Goal: Obtain resource: Download file/media

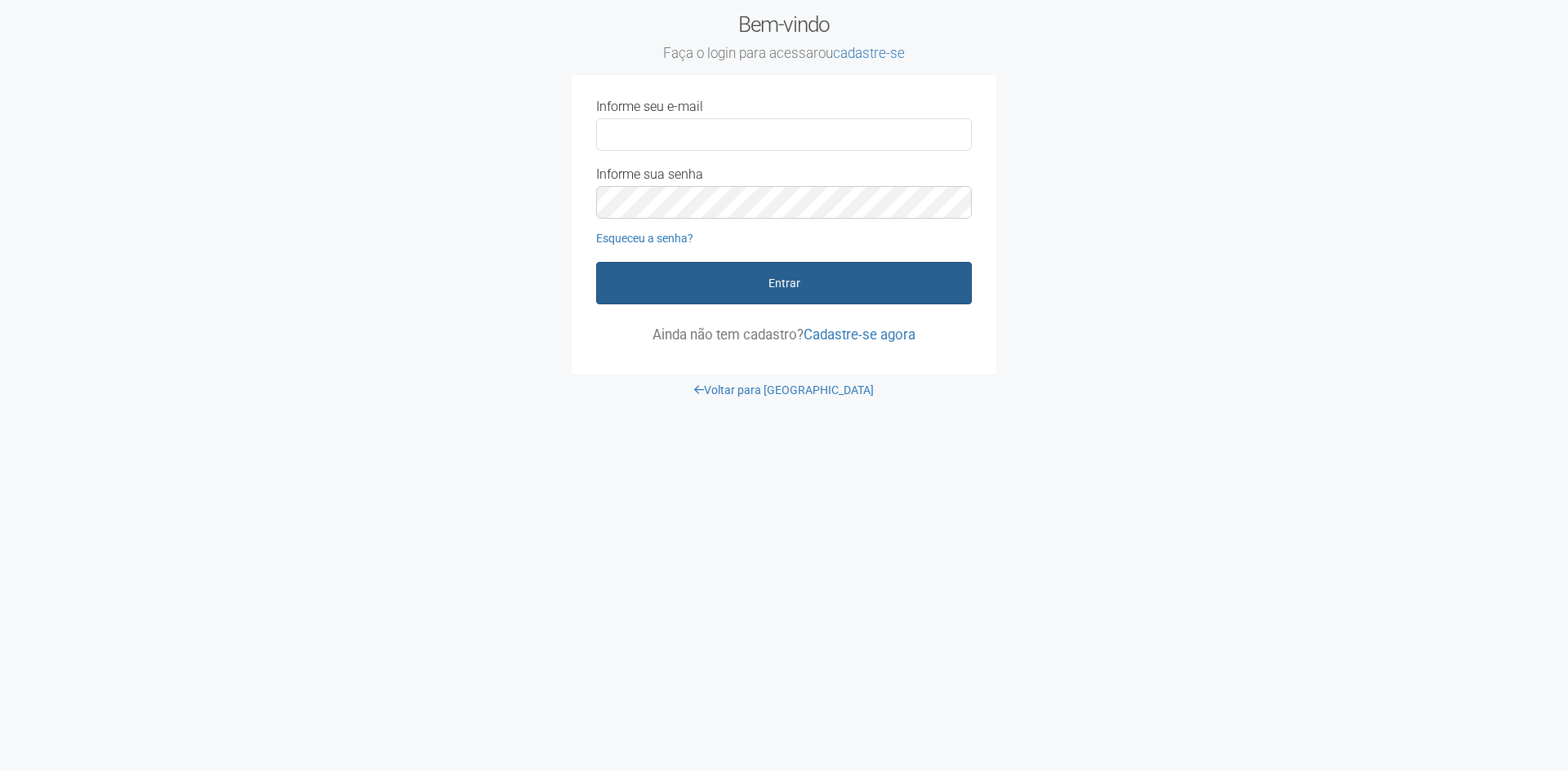
type input "**********"
click at [766, 274] on button "Entrar" at bounding box center [784, 283] width 376 height 42
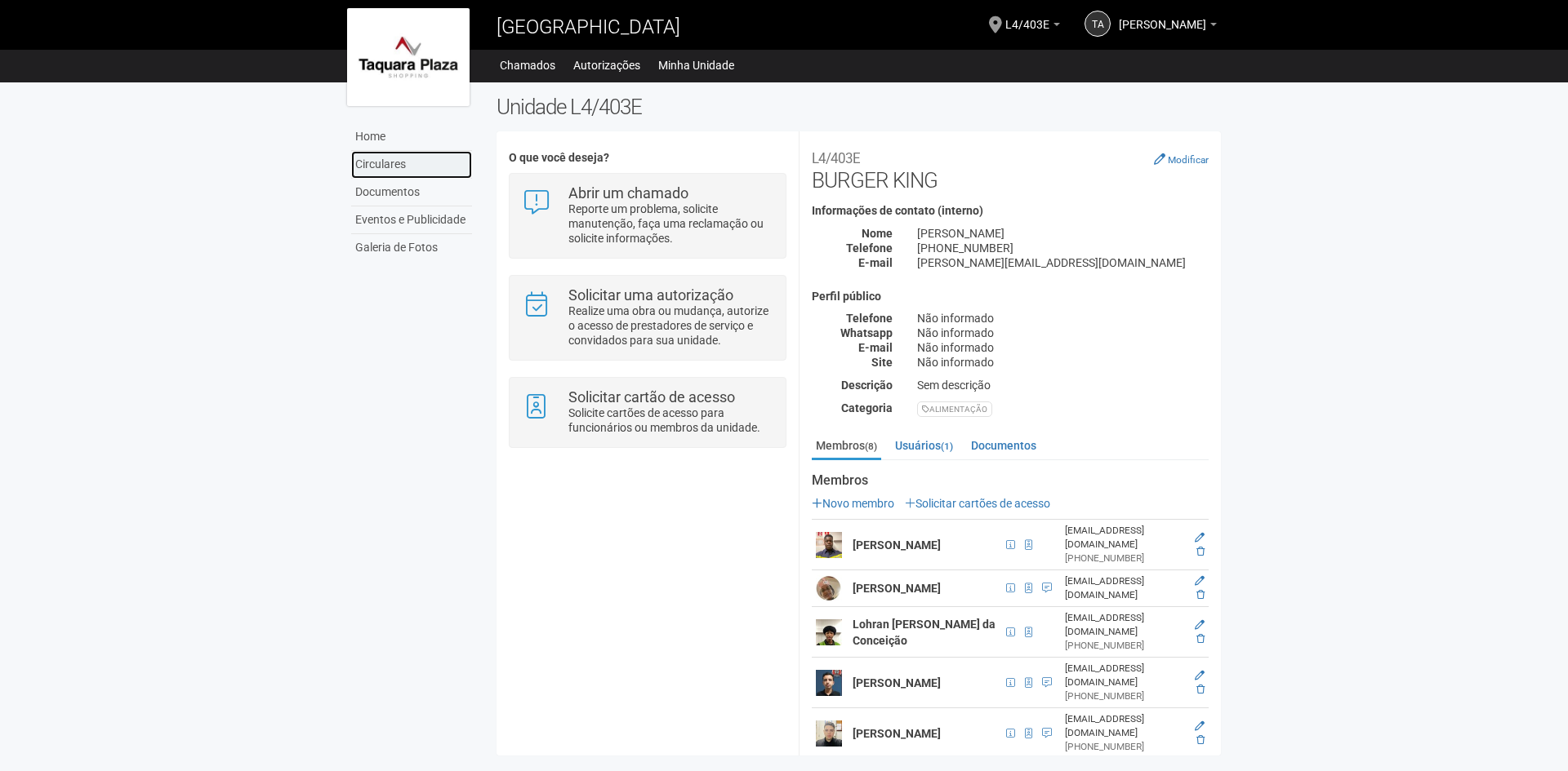
click at [394, 163] on link "Circulares" at bounding box center [412, 165] width 121 height 28
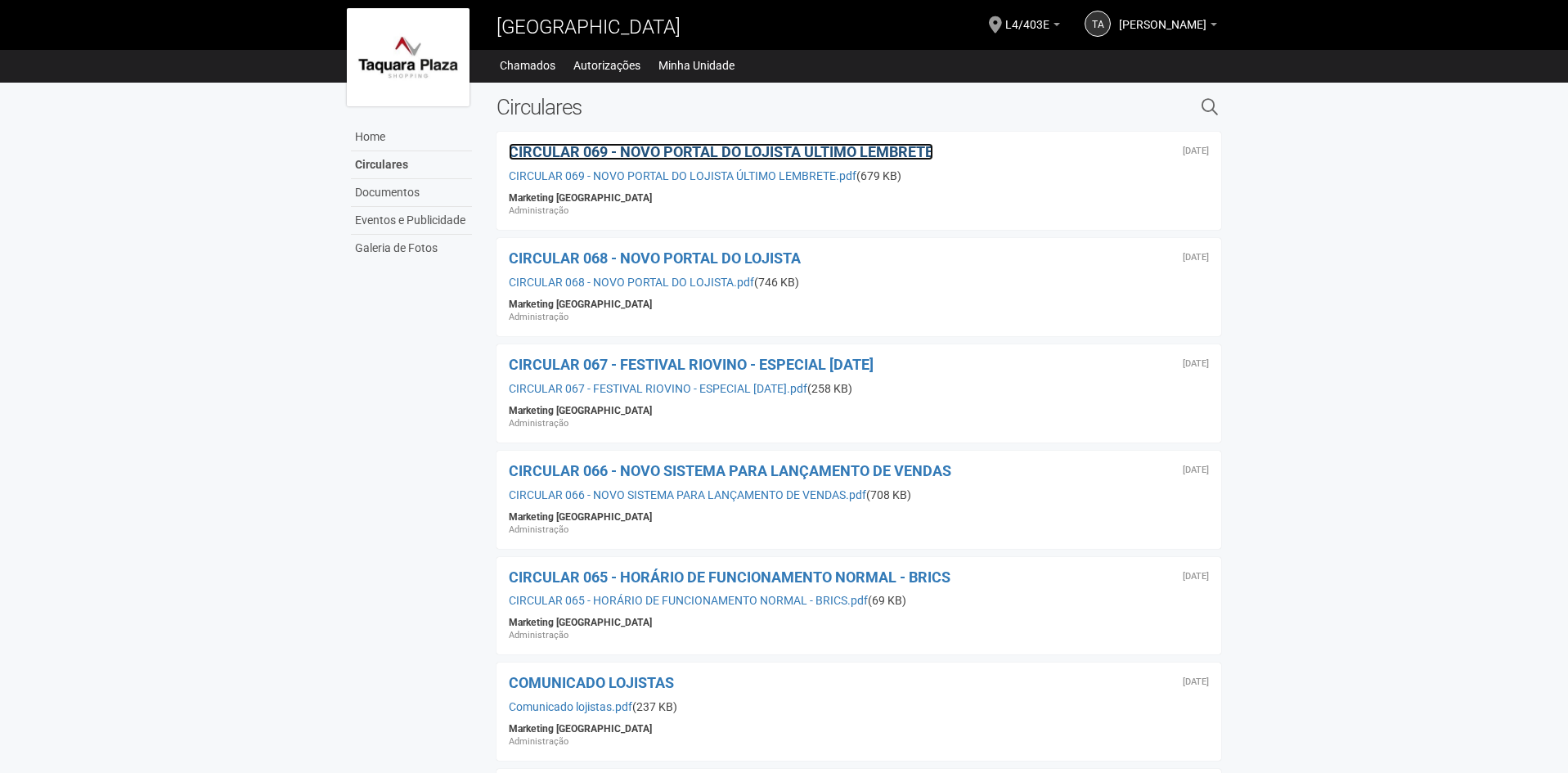
click at [611, 154] on span "CIRCULAR 069 - NOVO PORTAL DO LOJISTA ÚLTIMO LEMBRETE" at bounding box center [721, 151] width 425 height 17
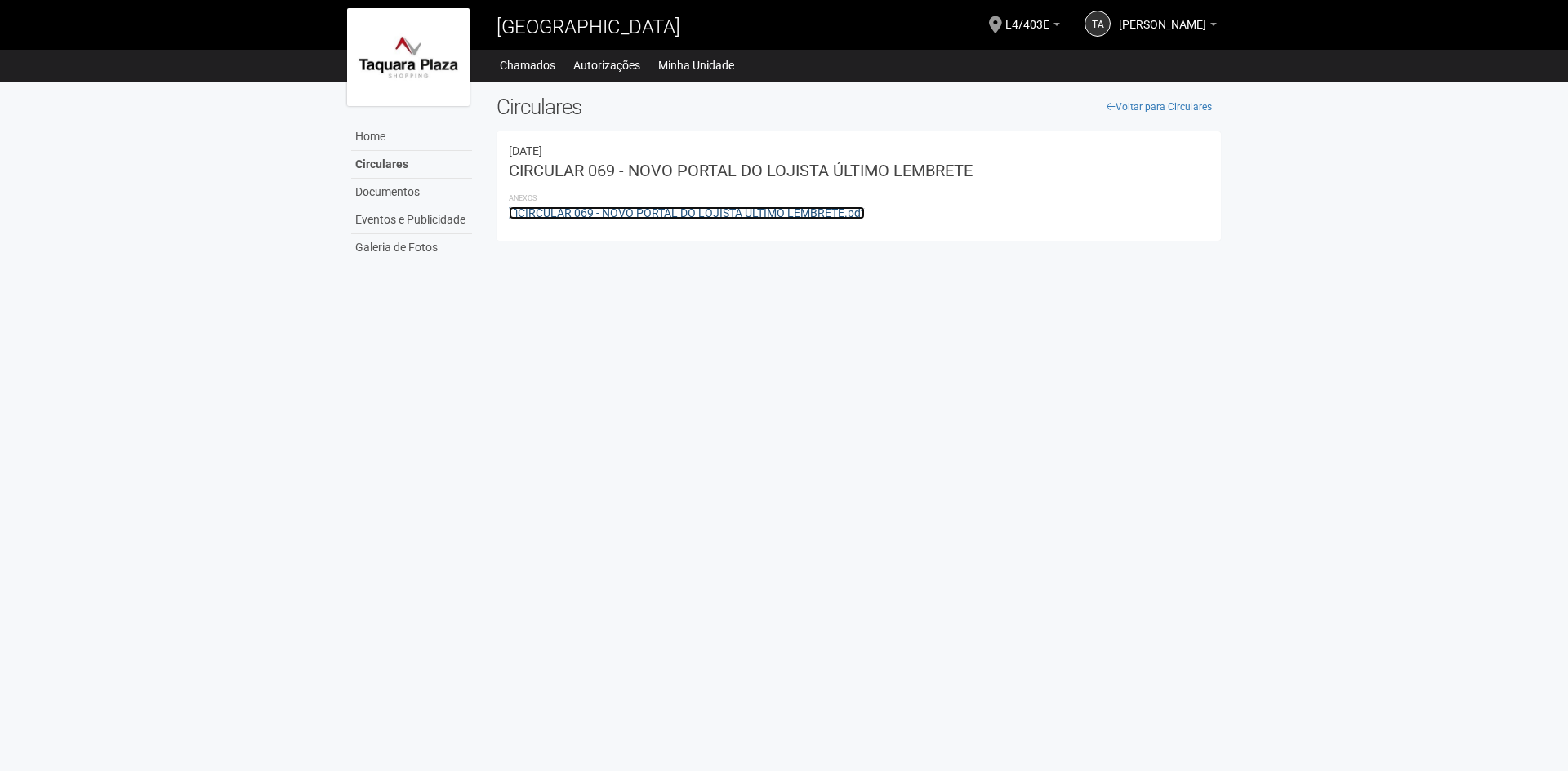
click at [637, 215] on link "CIRCULAR 069 - NOVO PORTAL DO LOJISTA ÚLTIMO LEMBRETE.pdf" at bounding box center [687, 213] width 356 height 13
click at [770, 207] on link "CIRCULAR 069 - NOVO PORTAL DO LOJISTA ÚLTIMO LEMBRETE.pdf" at bounding box center [687, 213] width 356 height 13
